Goal: Book appointment/travel/reservation

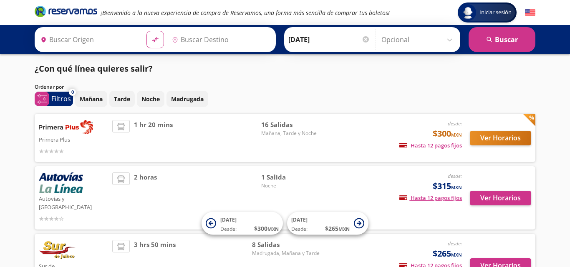
type input "[GEOGRAPHIC_DATA], [GEOGRAPHIC_DATA]"
type input "[GEOGRAPHIC_DATA][PERSON_NAME], [GEOGRAPHIC_DATA]"
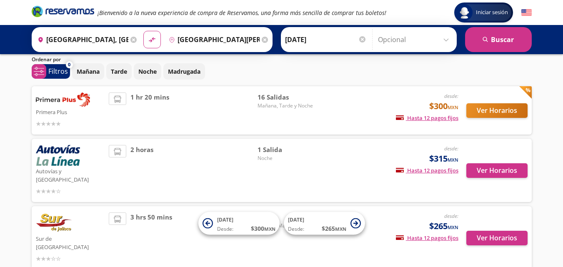
scroll to position [29, 0]
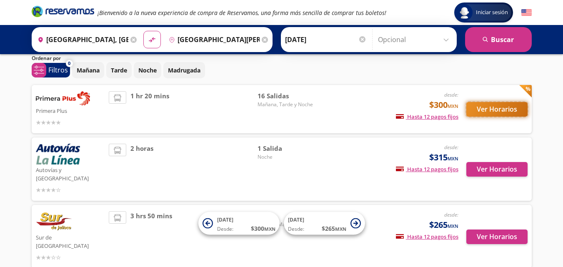
click at [492, 105] on button "Ver Horarios" at bounding box center [497, 109] width 61 height 15
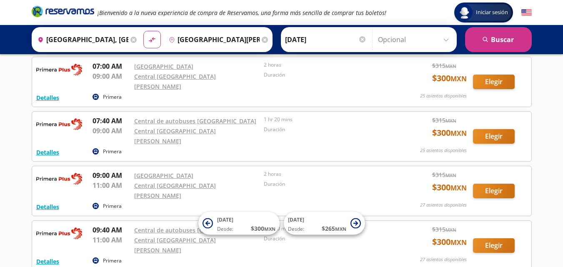
scroll to position [38, 0]
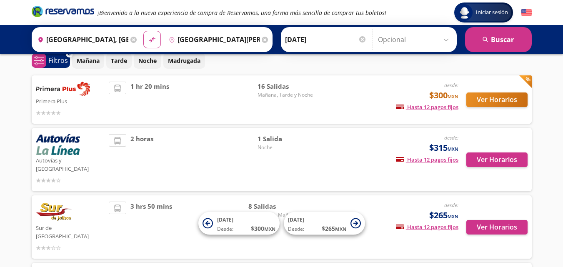
scroll to position [29, 0]
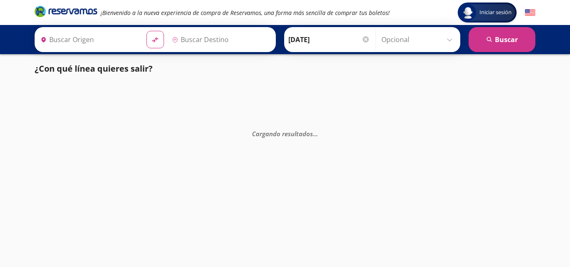
type input "[GEOGRAPHIC_DATA], [GEOGRAPHIC_DATA]"
type input "[GEOGRAPHIC_DATA][PERSON_NAME], [GEOGRAPHIC_DATA]"
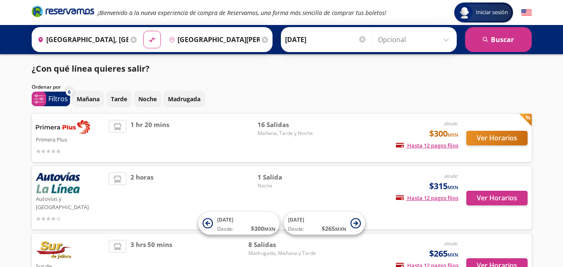
click at [173, 140] on div "1 hr 20 mins" at bounding box center [183, 138] width 149 height 36
click at [495, 140] on button "Ver Horarios" at bounding box center [497, 138] width 61 height 15
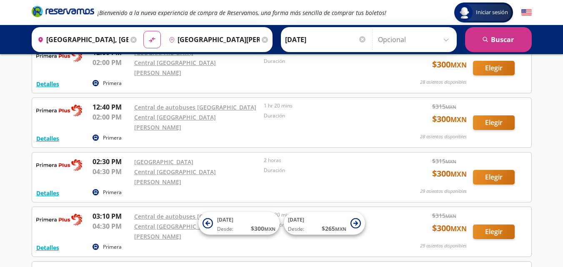
scroll to position [273, 0]
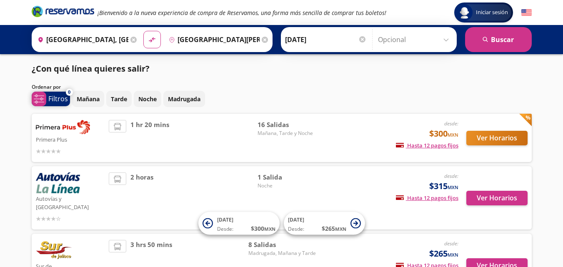
click at [48, 98] on span "system-uicons:filtering Filtros" at bounding box center [51, 99] width 38 height 15
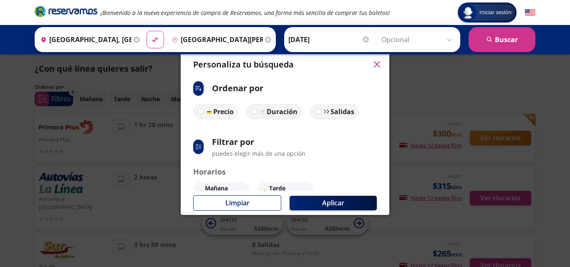
click at [380, 58] on button "button" at bounding box center [376, 64] width 13 height 13
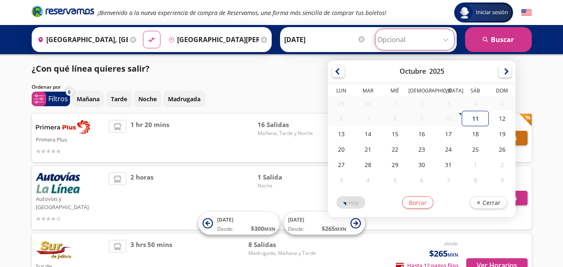
click at [403, 32] on input "Opcional" at bounding box center [415, 39] width 75 height 21
click at [471, 114] on div "11" at bounding box center [475, 118] width 27 height 15
type input "[DATE]"
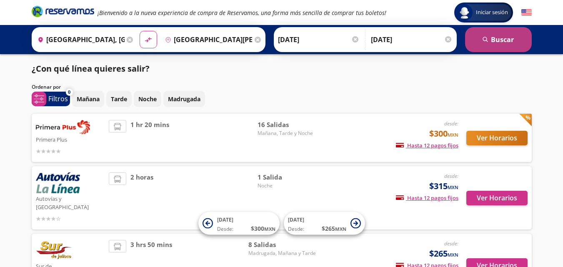
click at [484, 43] on icon "search" at bounding box center [486, 40] width 6 height 6
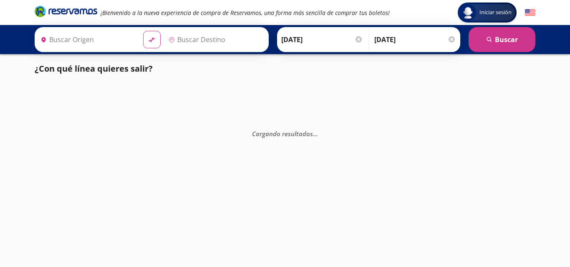
type input "[GEOGRAPHIC_DATA], [GEOGRAPHIC_DATA]"
type input "[GEOGRAPHIC_DATA][PERSON_NAME], [GEOGRAPHIC_DATA]"
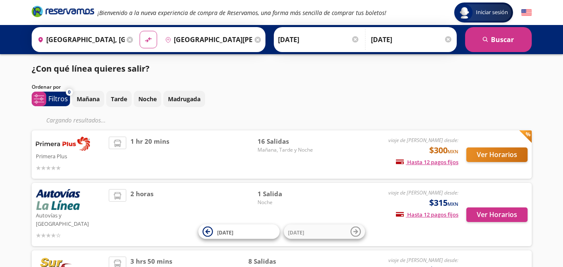
click at [326, 158] on div "viaje de ida desde: $300 MXN Hasta 12 pagos fijos Pagos fijos en compras mayore…" at bounding box center [389, 155] width 138 height 36
click at [260, 143] on span "16 Salidas" at bounding box center [287, 142] width 58 height 10
click at [57, 155] on p "Primera Plus" at bounding box center [70, 156] width 69 height 10
click at [488, 158] on div "Primera Plus viaje de ida desde: $300 MXN Hasta 12 pagos fijos Pagos fijos en c…" at bounding box center [282, 155] width 500 height 48
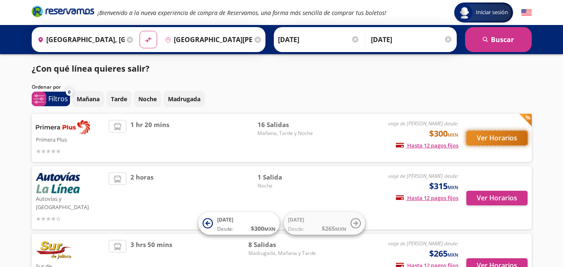
click at [500, 140] on button "Ver Horarios" at bounding box center [497, 138] width 61 height 15
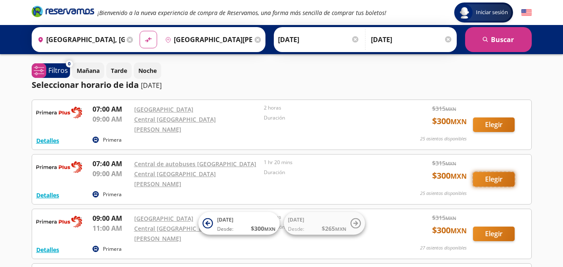
click at [495, 178] on button "Elegir" at bounding box center [494, 179] width 42 height 15
